Goal: Transaction & Acquisition: Obtain resource

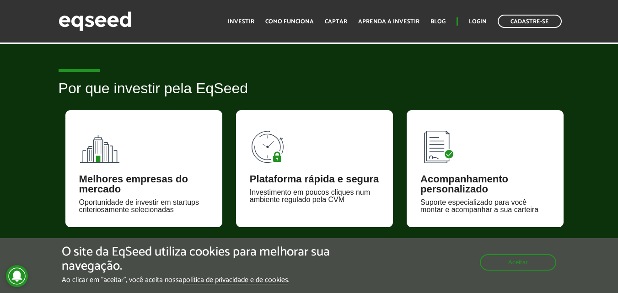
scroll to position [592, 0]
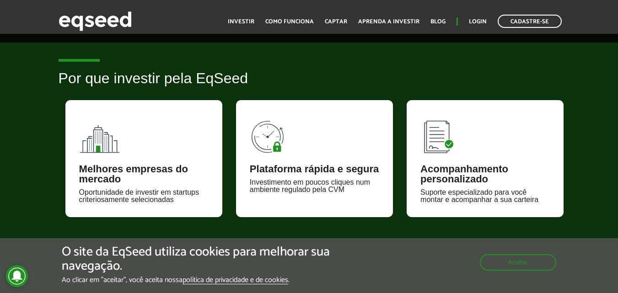
drag, startPoint x: 624, startPoint y: 32, endPoint x: 624, endPoint y: 88, distance: 56.2
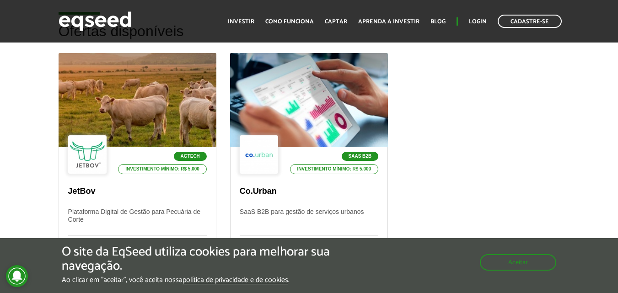
scroll to position [368, 0]
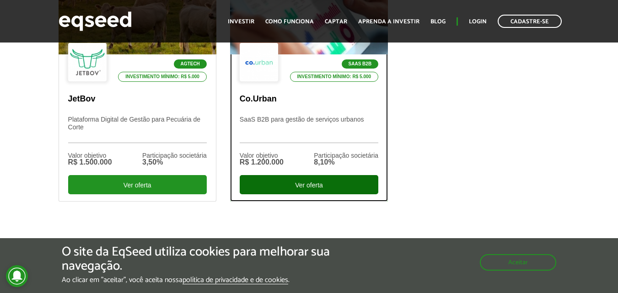
click at [318, 181] on div "Ver oferta" at bounding box center [309, 184] width 139 height 19
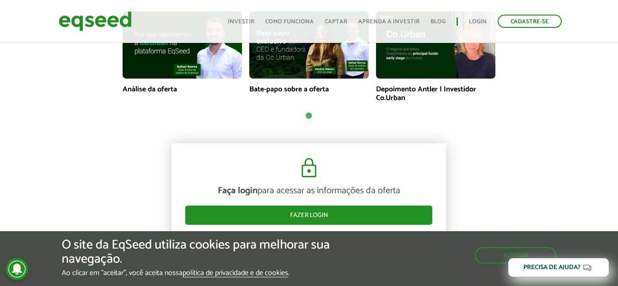
scroll to position [630, 0]
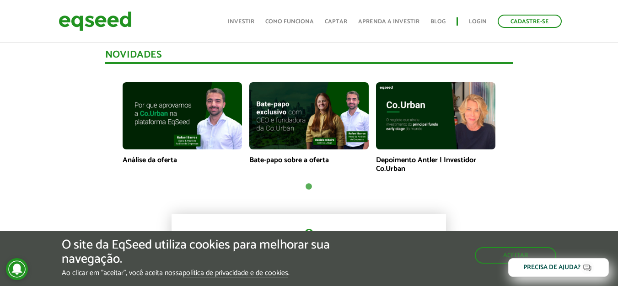
drag, startPoint x: 624, startPoint y: 26, endPoint x: 620, endPoint y: 86, distance: 60.5
click at [153, 114] on img at bounding box center [182, 115] width 119 height 67
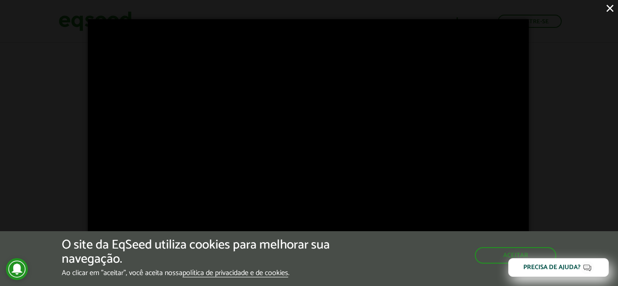
scroll to position [936, 0]
click at [584, 101] on div "×" at bounding box center [309, 143] width 618 height 286
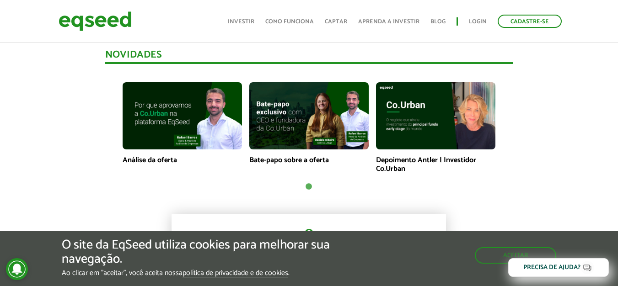
scroll to position [616, 0]
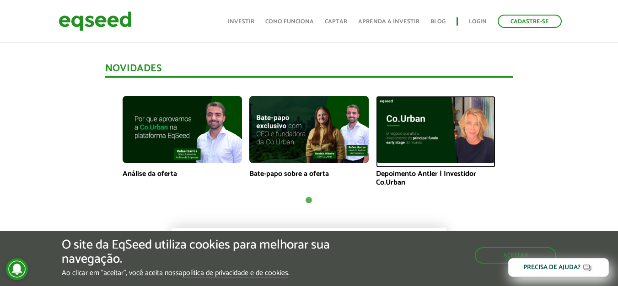
click at [479, 125] on img at bounding box center [435, 129] width 119 height 67
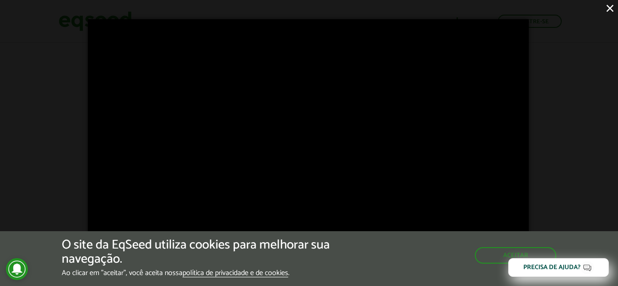
click at [595, 86] on div "×" at bounding box center [309, 143] width 618 height 286
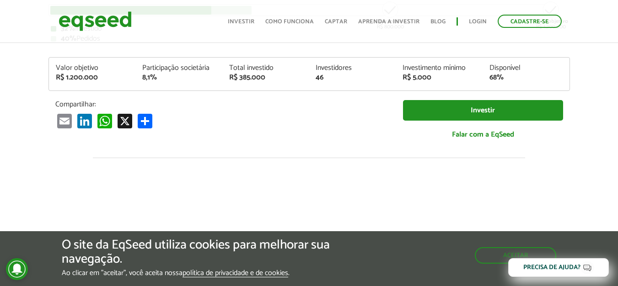
scroll to position [0, 0]
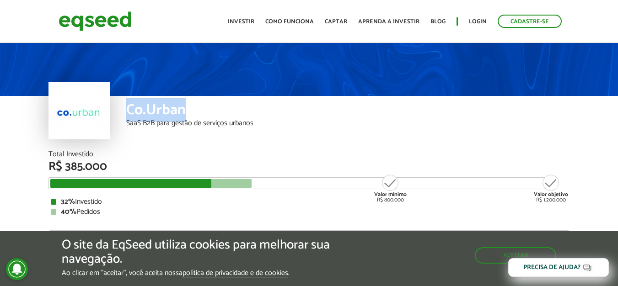
drag, startPoint x: 129, startPoint y: 112, endPoint x: 202, endPoint y: 104, distance: 73.1
click at [202, 104] on div "Co.Urban" at bounding box center [347, 111] width 443 height 17
